Goal: Book appointment/travel/reservation

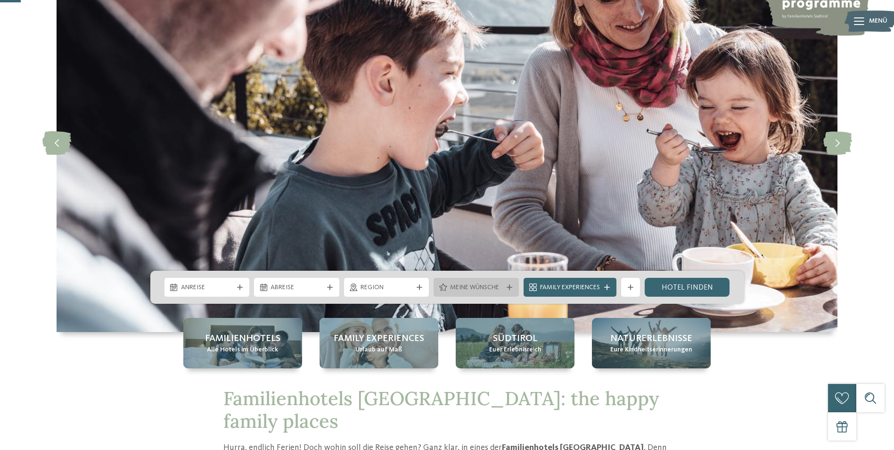
scroll to position [94, 0]
click at [219, 285] on span "Anreise" at bounding box center [207, 287] width 52 height 9
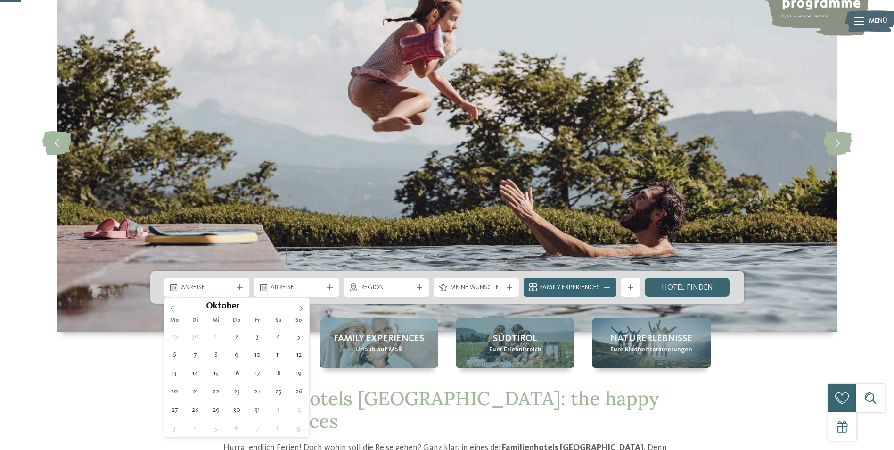
click at [303, 311] on icon at bounding box center [301, 308] width 7 height 7
type div "[DATE]"
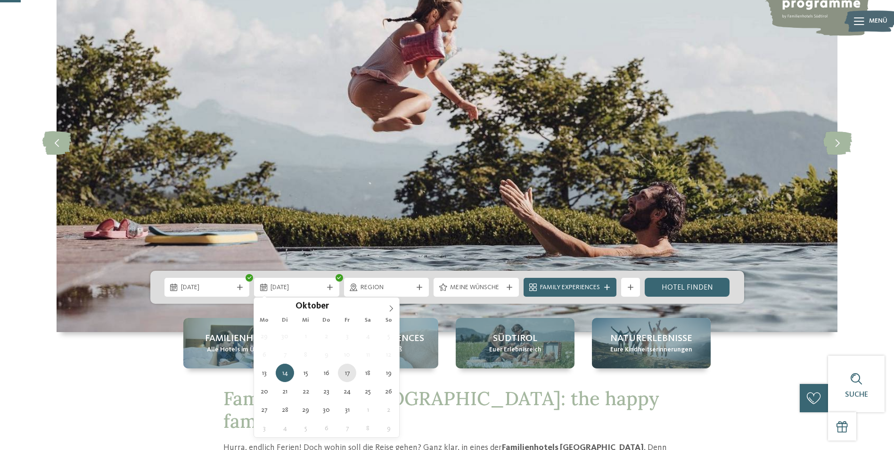
type div "[DATE]"
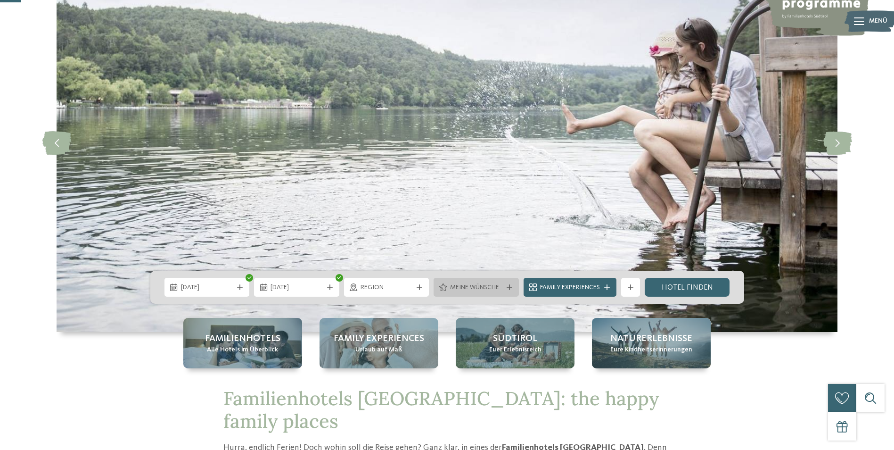
click at [504, 293] on div "Meine Wünsche" at bounding box center [476, 287] width 85 height 19
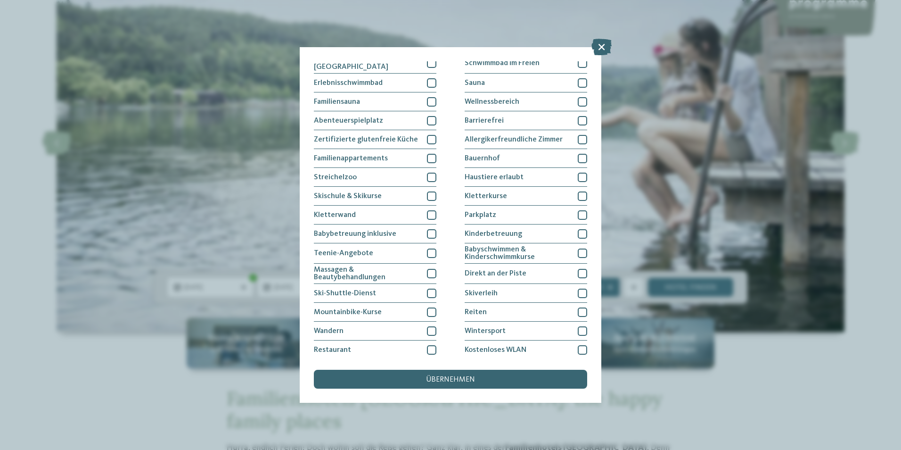
scroll to position [44, 0]
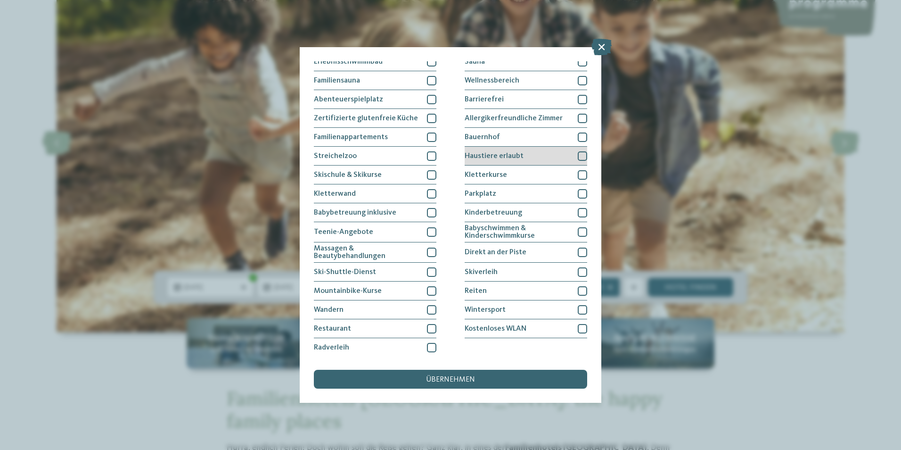
click at [538, 153] on div "Haustiere erlaubt" at bounding box center [526, 156] width 123 height 19
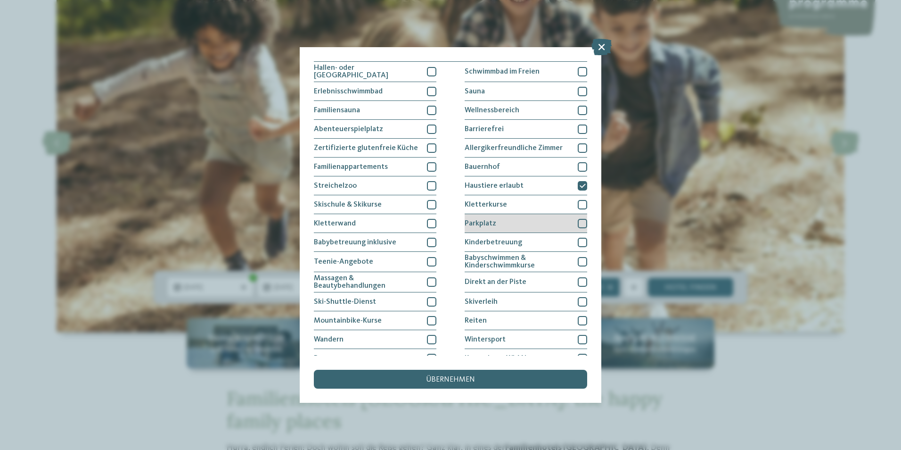
scroll to position [0, 0]
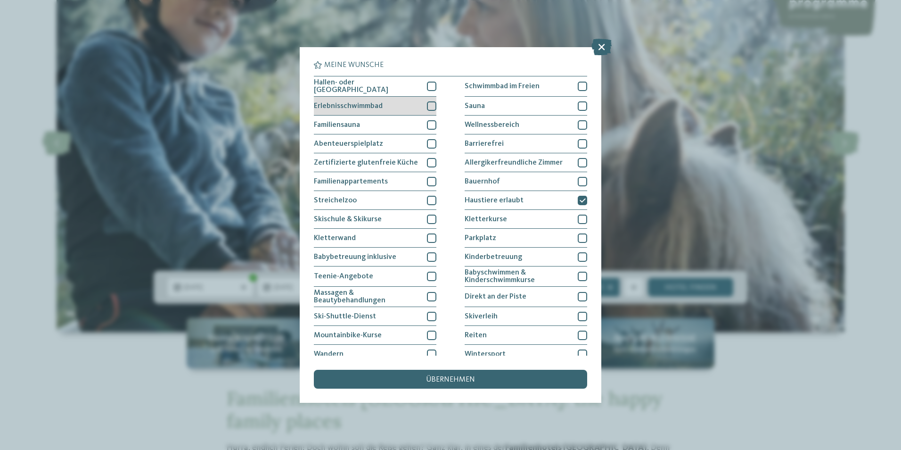
click at [428, 105] on div at bounding box center [431, 105] width 9 height 9
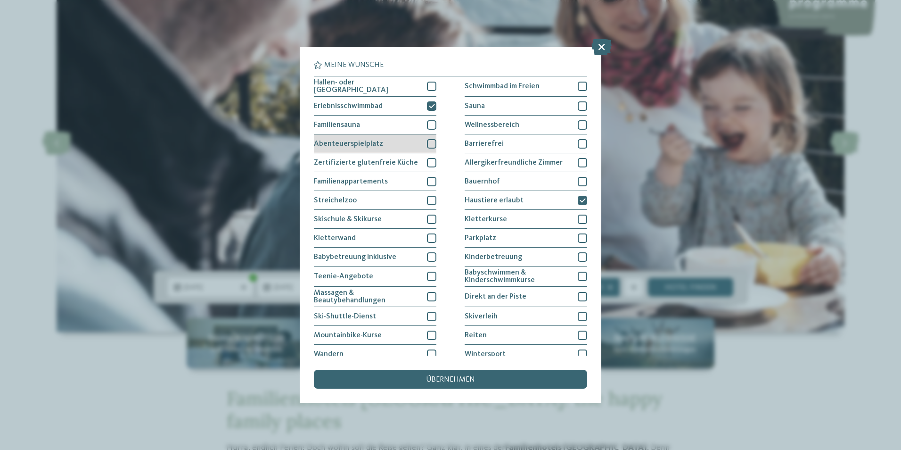
click at [430, 140] on div at bounding box center [431, 143] width 9 height 9
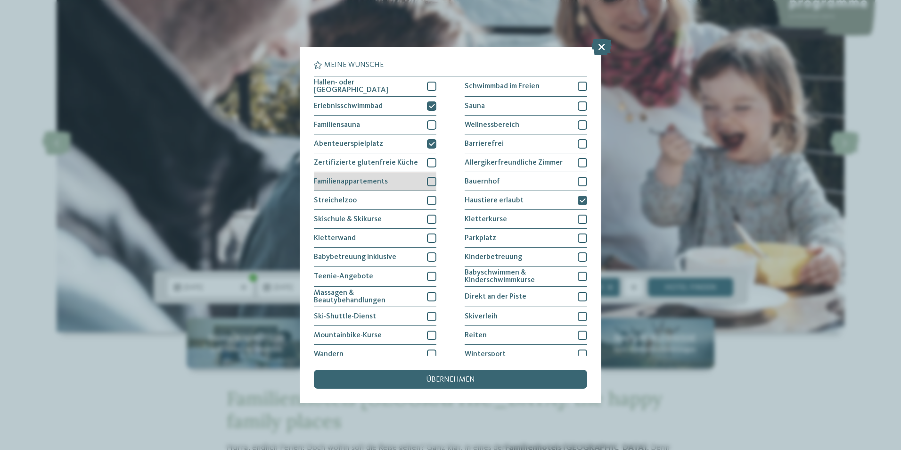
click at [429, 179] on div at bounding box center [431, 181] width 9 height 9
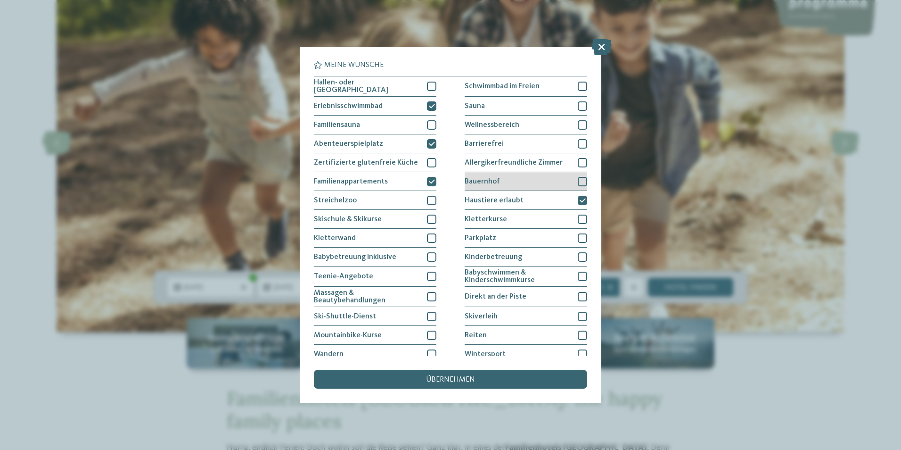
click at [581, 177] on div at bounding box center [582, 181] width 9 height 9
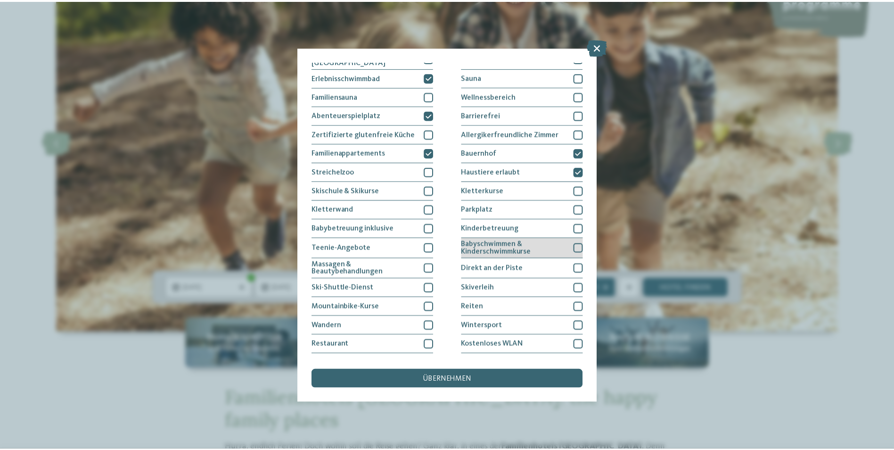
scroll to position [44, 0]
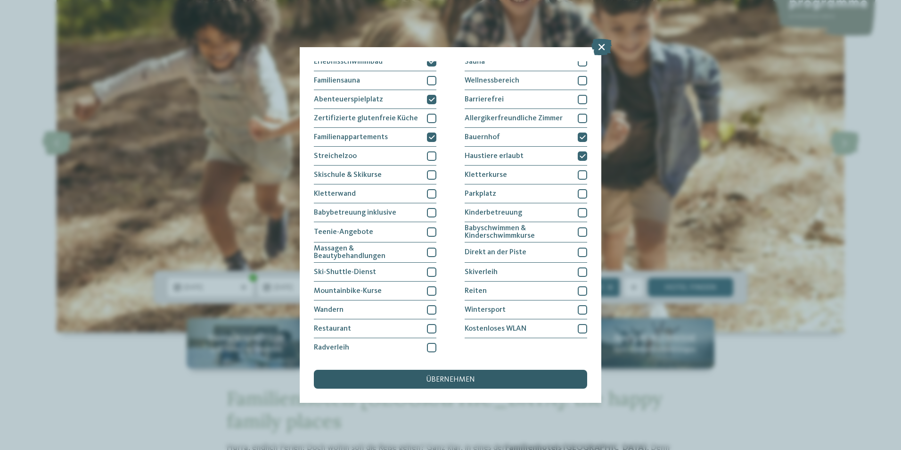
click at [473, 379] on span "übernehmen" at bounding box center [450, 380] width 49 height 8
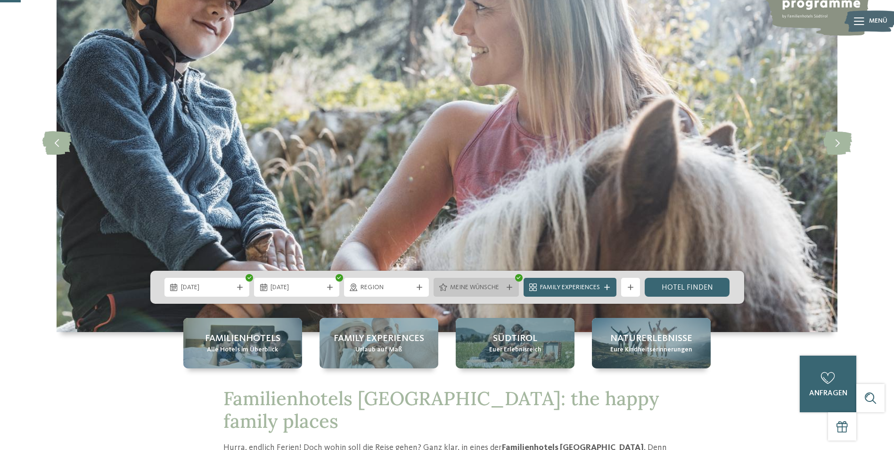
click at [497, 281] on div "Meine Wünsche" at bounding box center [476, 287] width 85 height 19
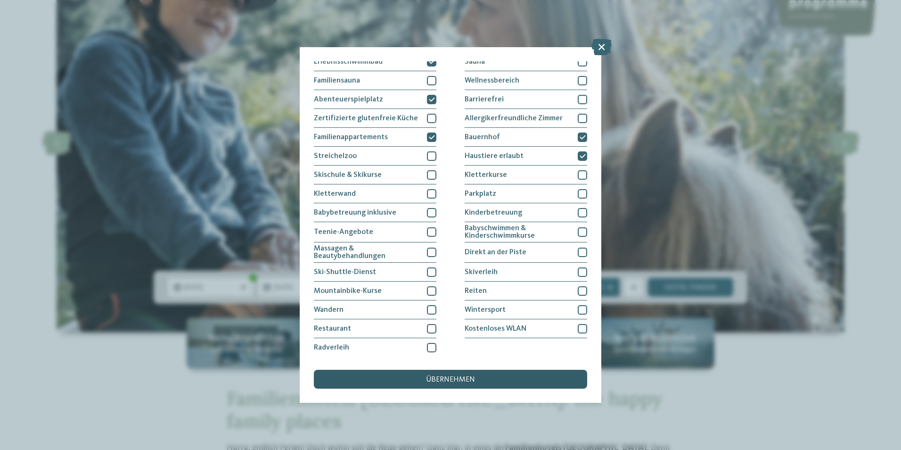
click at [457, 380] on span "übernehmen" at bounding box center [450, 380] width 49 height 8
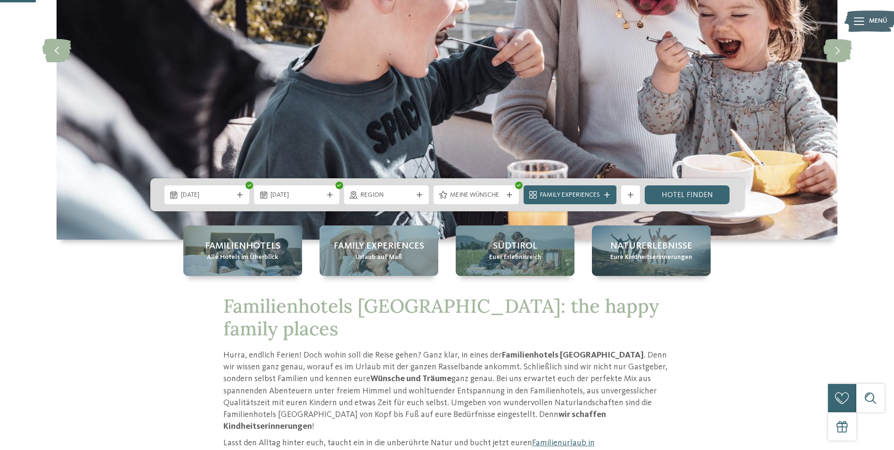
scroll to position [189, 0]
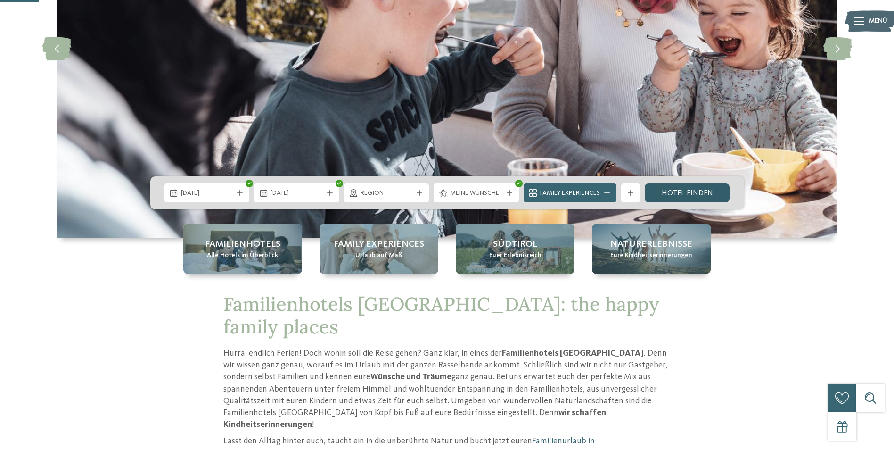
click at [686, 193] on link "Hotel finden" at bounding box center [687, 192] width 85 height 19
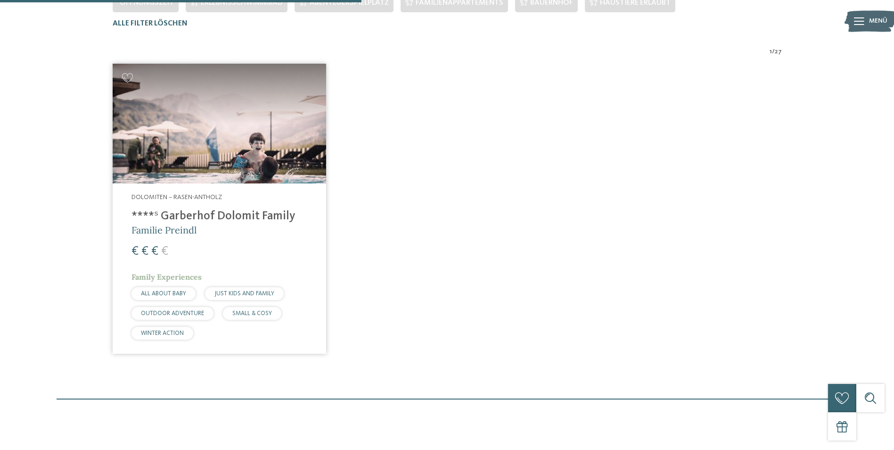
scroll to position [309, 0]
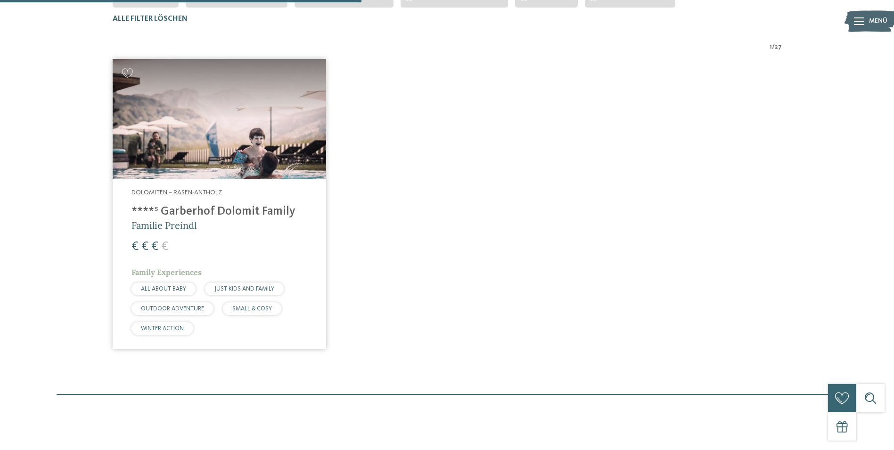
click at [240, 211] on h4 "****ˢ Garberhof Dolomit Family" at bounding box center [220, 212] width 176 height 14
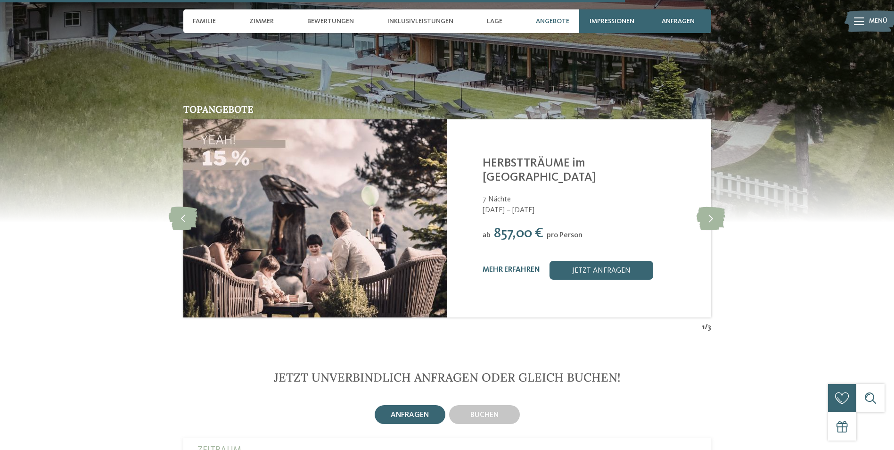
scroll to position [2735, 0]
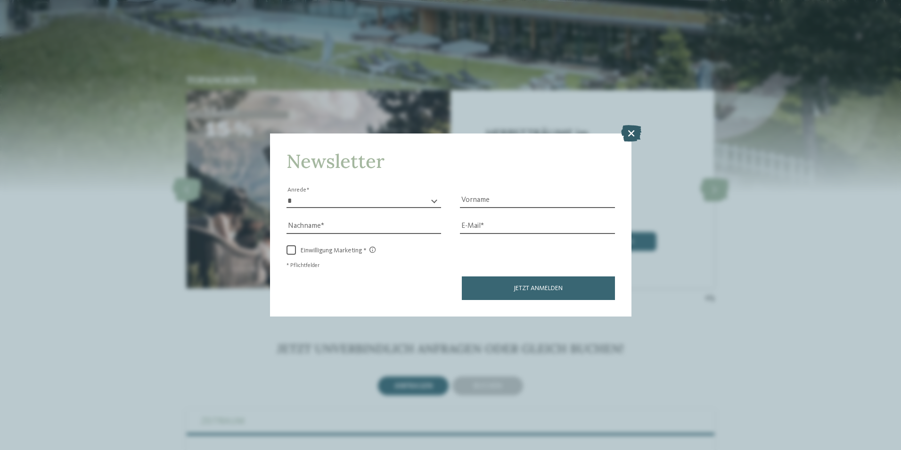
click at [632, 135] on icon at bounding box center [631, 132] width 20 height 17
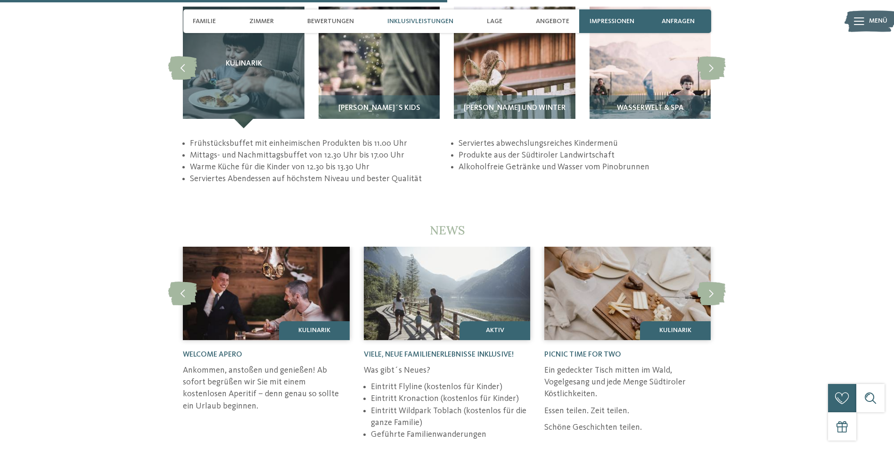
scroll to position [1697, 0]
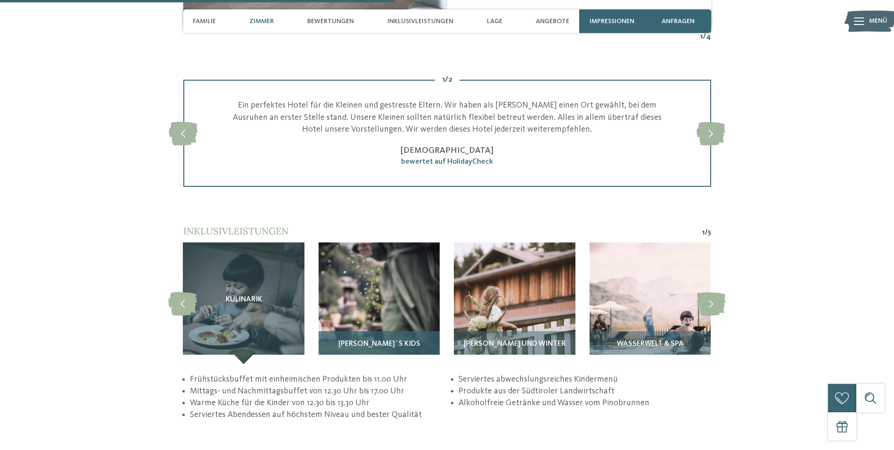
click at [359, 340] on span "Pino´s Kids" at bounding box center [380, 344] width 82 height 8
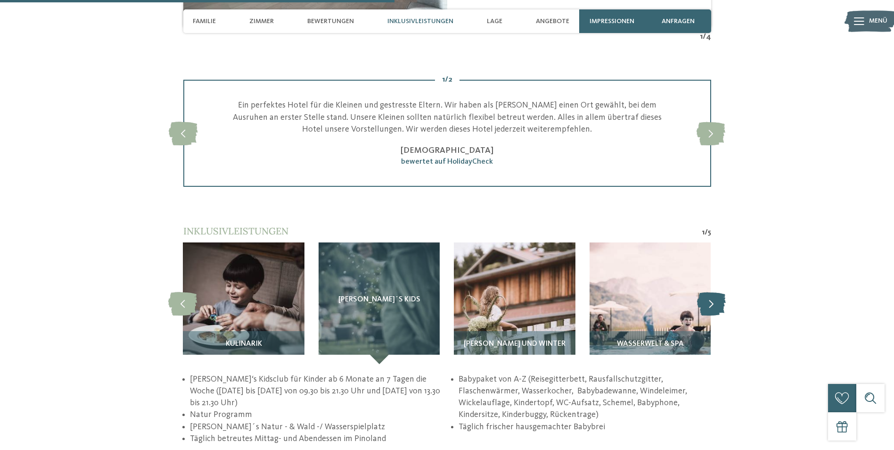
click at [705, 291] on icon at bounding box center [711, 303] width 29 height 24
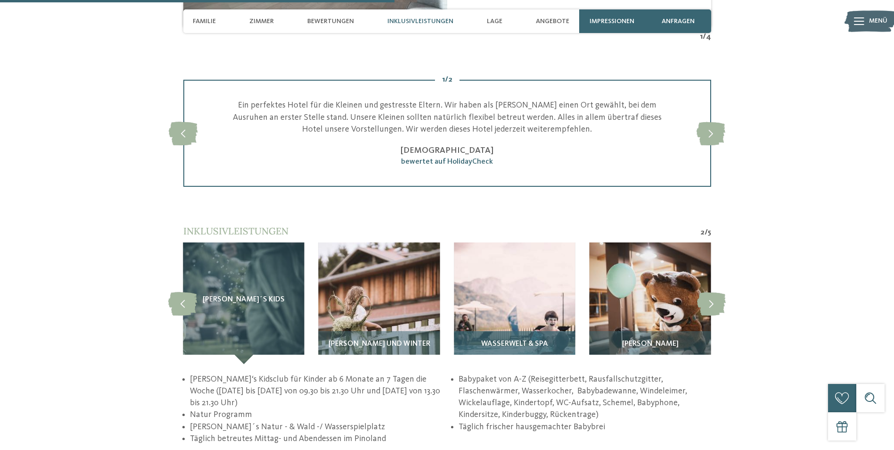
click at [526, 340] on span "Wasserwelt & Spa" at bounding box center [514, 344] width 67 height 8
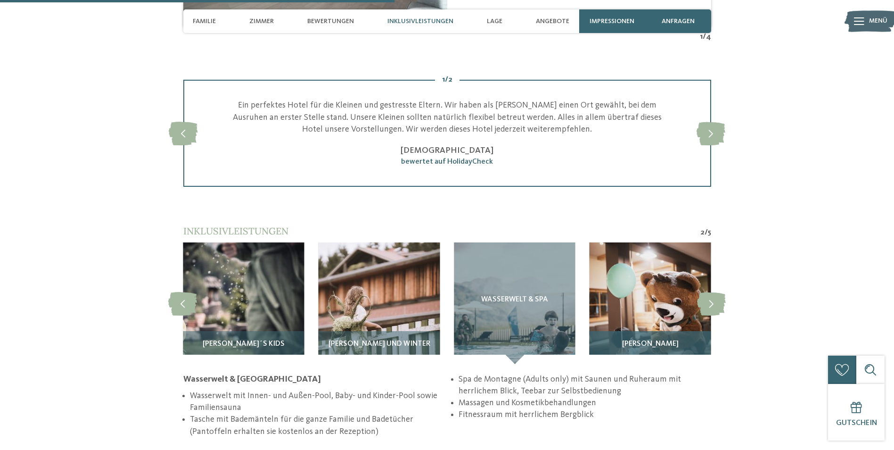
click at [664, 307] on img at bounding box center [650, 302] width 121 height 121
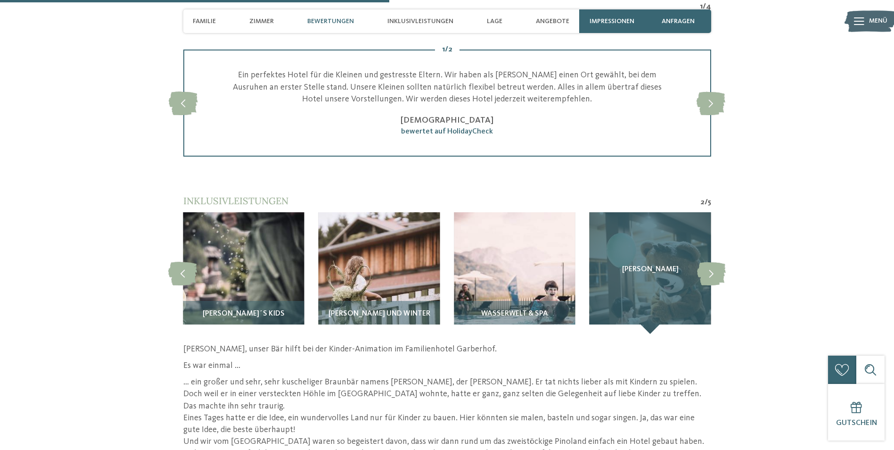
scroll to position [1744, 0]
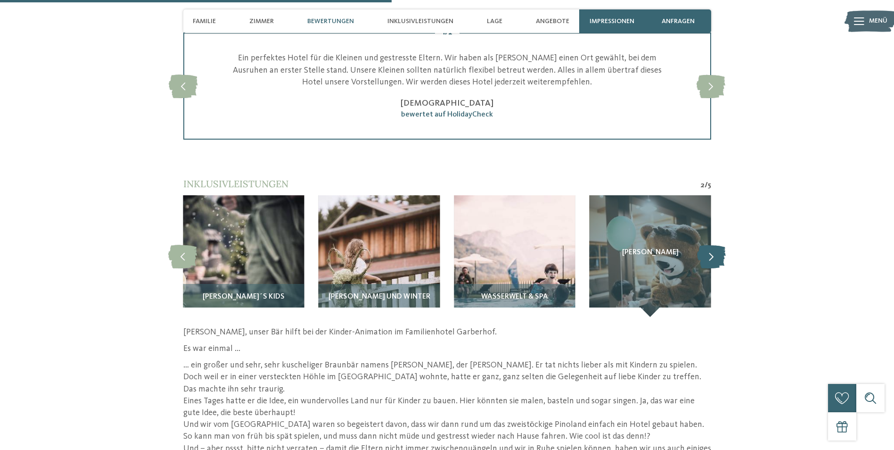
click at [719, 248] on icon at bounding box center [711, 256] width 29 height 24
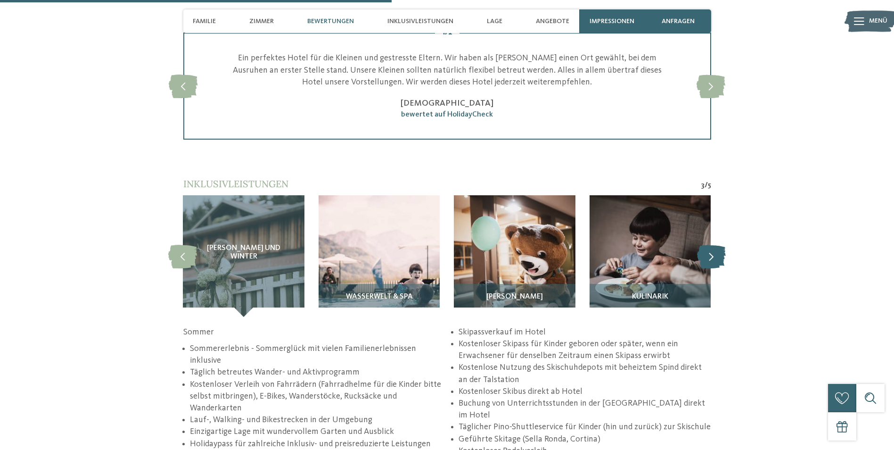
click at [718, 248] on icon at bounding box center [711, 256] width 29 height 24
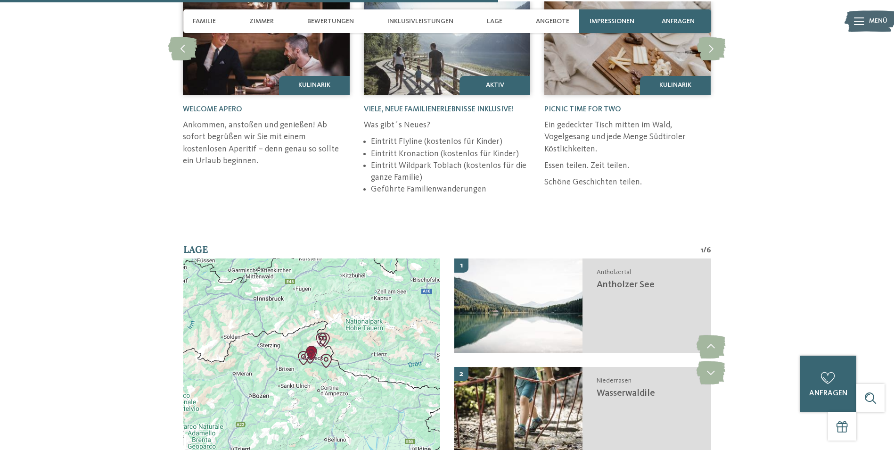
scroll to position [2310, 0]
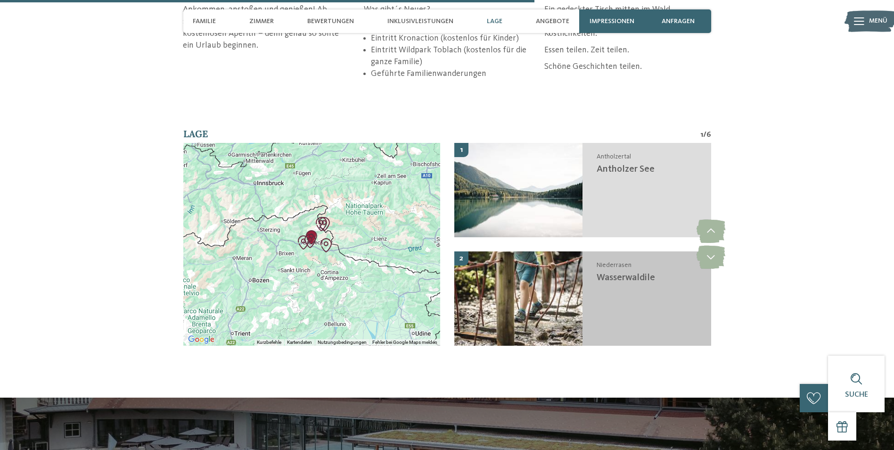
click at [575, 302] on img at bounding box center [518, 298] width 129 height 94
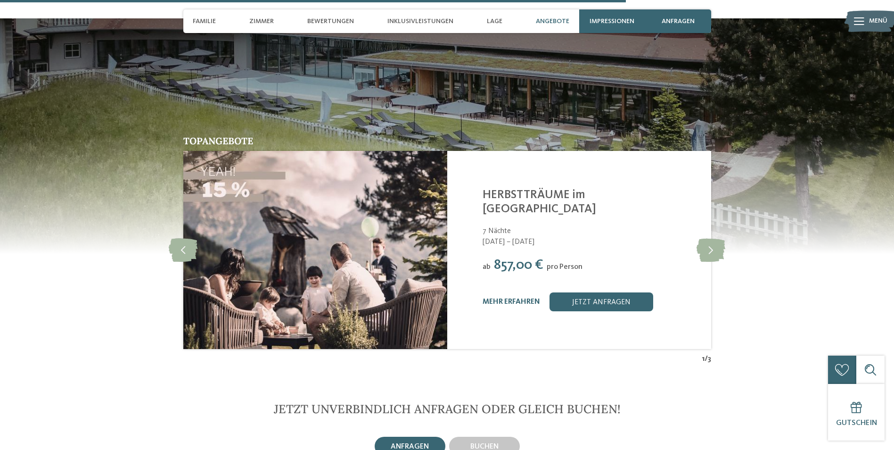
scroll to position [2706, 0]
